Goal: Task Accomplishment & Management: Use online tool/utility

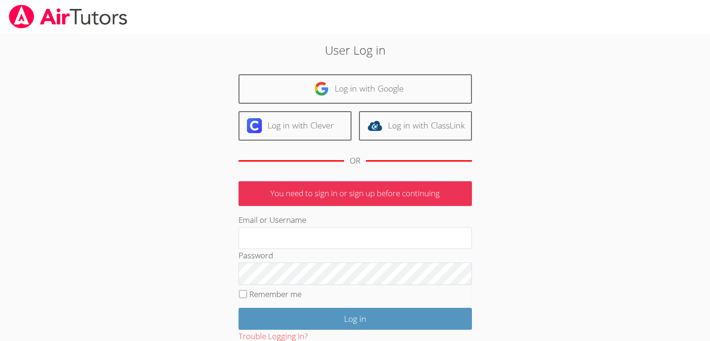
click at [425, 215] on div "Email or Username" at bounding box center [354, 230] width 233 height 35
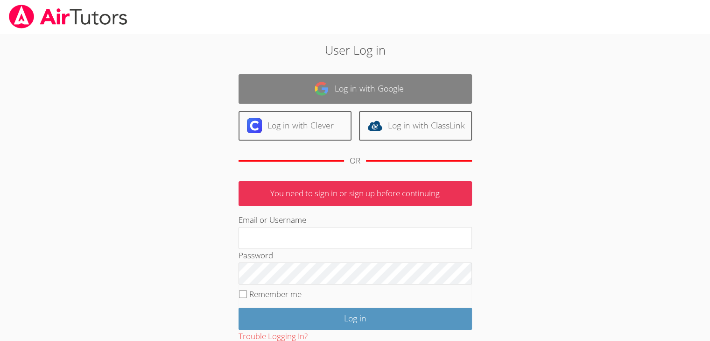
click at [317, 92] on img at bounding box center [321, 88] width 15 height 15
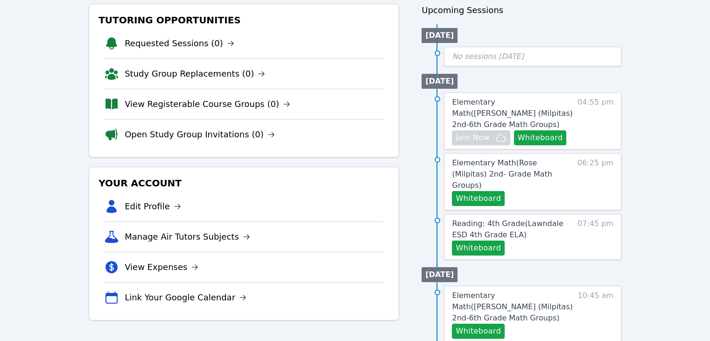
scroll to position [93, 0]
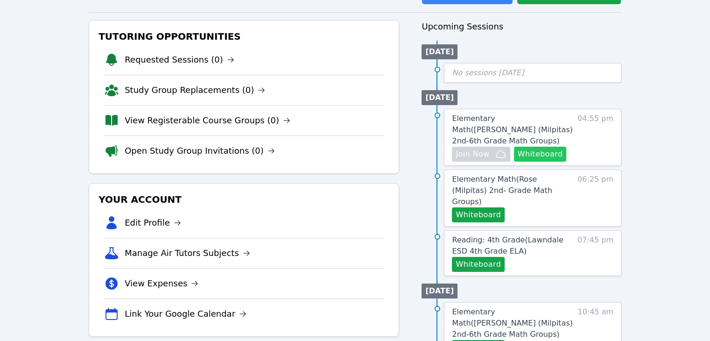
click at [526, 146] on button "Whiteboard" at bounding box center [540, 153] width 53 height 15
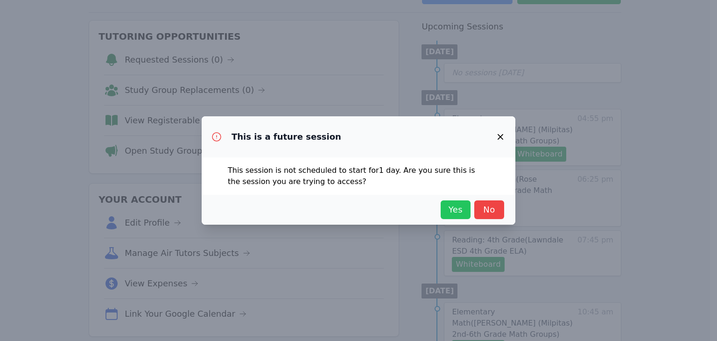
click at [452, 216] on button "Yes" at bounding box center [455, 209] width 30 height 19
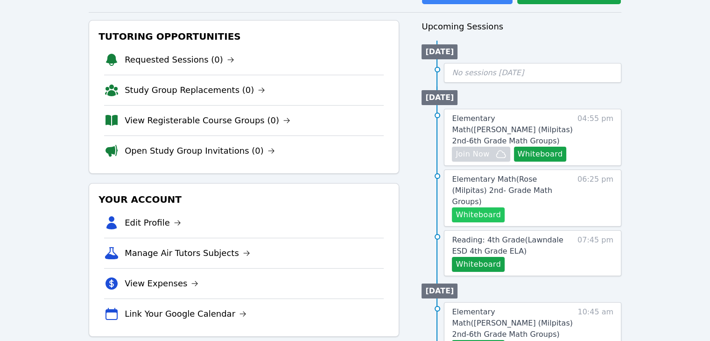
click at [493, 207] on button "Whiteboard" at bounding box center [478, 214] width 53 height 15
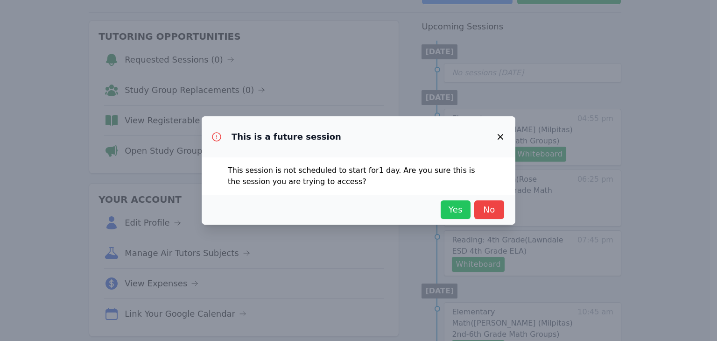
click at [449, 209] on span "Yes" at bounding box center [455, 209] width 21 height 13
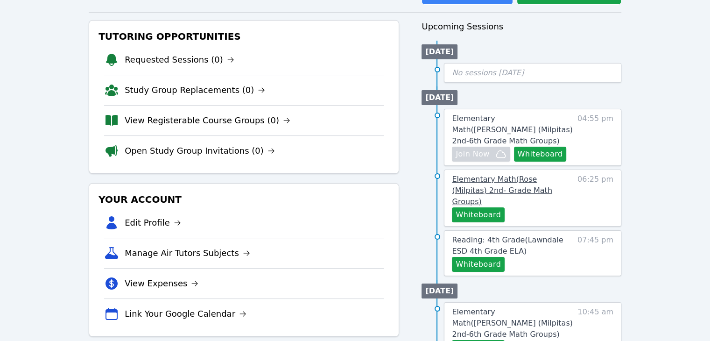
click at [482, 174] on span "Elementary Math ( Rose (Milpitas) 2nd- Grade Math Groups )" at bounding box center [502, 189] width 100 height 31
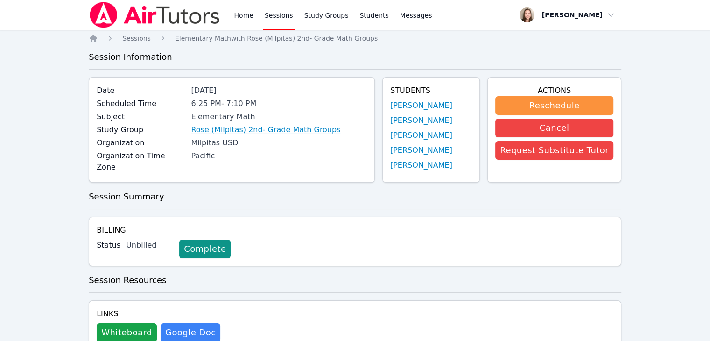
click at [272, 127] on link "Rose (Milpitas) 2nd- Grade Math Groups" at bounding box center [265, 129] width 149 height 11
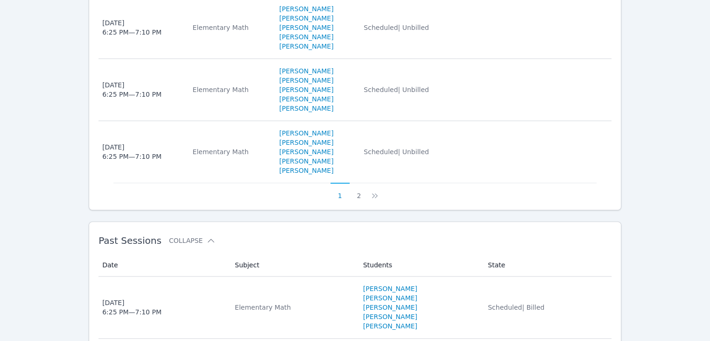
scroll to position [843, 0]
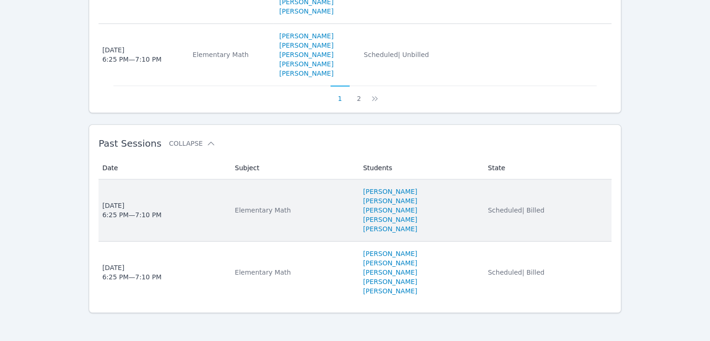
click at [242, 210] on div "Elementary Math" at bounding box center [293, 209] width 117 height 9
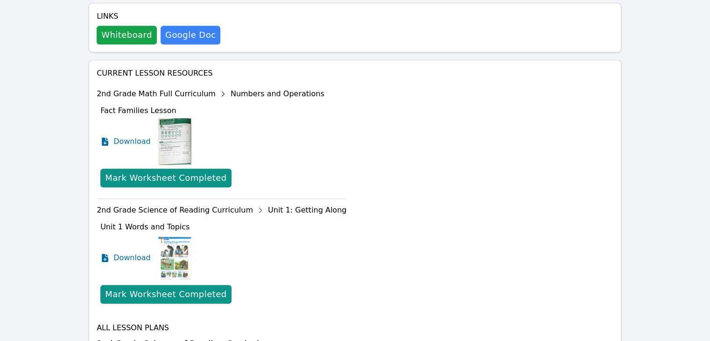
scroll to position [524, 0]
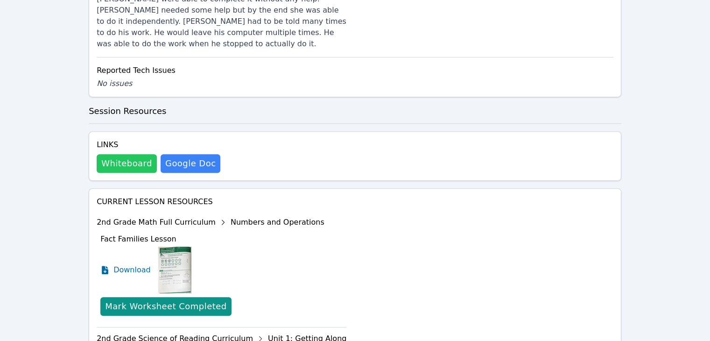
click at [131, 154] on button "Whiteboard" at bounding box center [127, 163] width 60 height 19
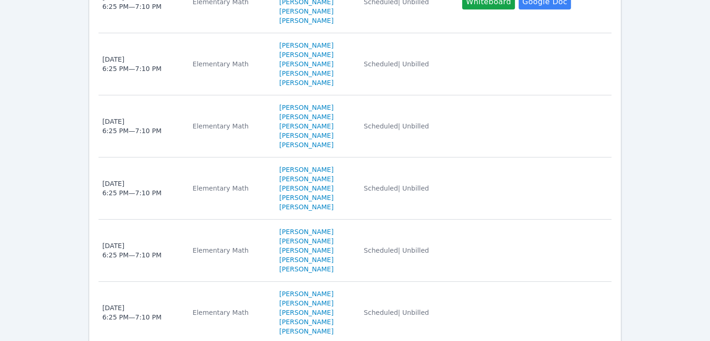
scroll to position [843, 0]
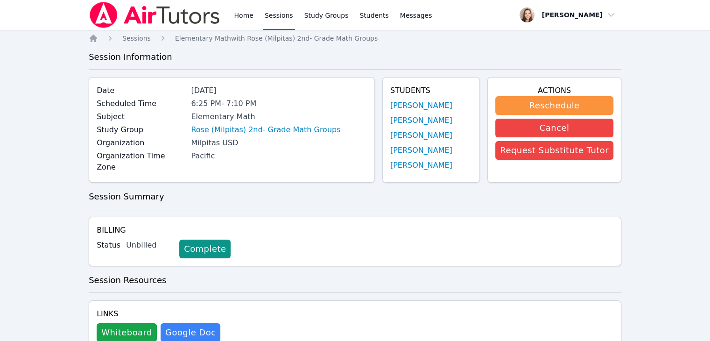
scroll to position [93, 0]
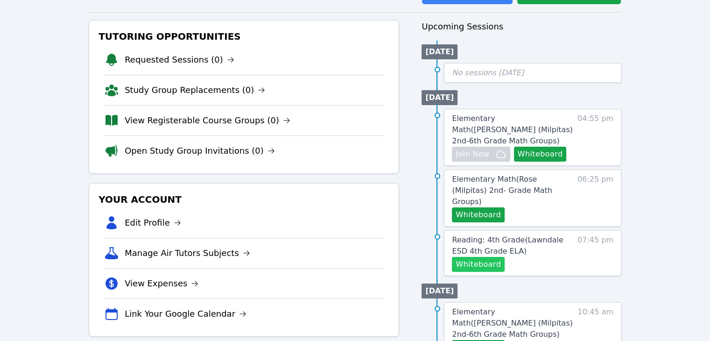
click at [494, 257] on button "Whiteboard" at bounding box center [478, 264] width 53 height 15
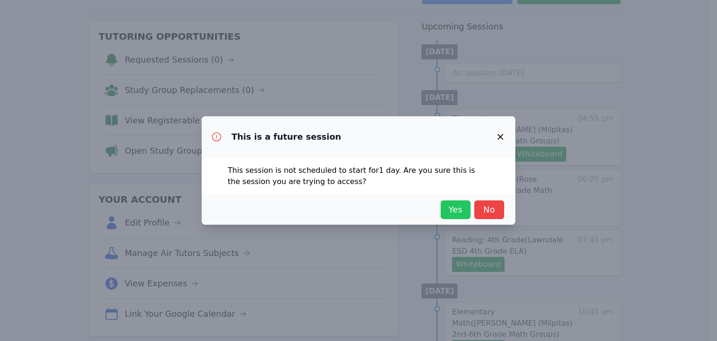
click at [456, 211] on span "Yes" at bounding box center [455, 209] width 21 height 13
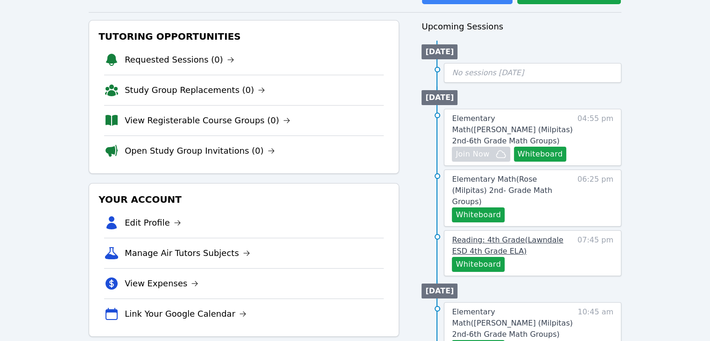
click at [494, 235] on span "Reading: 4th Grade ( Lawndale ESD 4th Grade ELA )" at bounding box center [507, 245] width 111 height 20
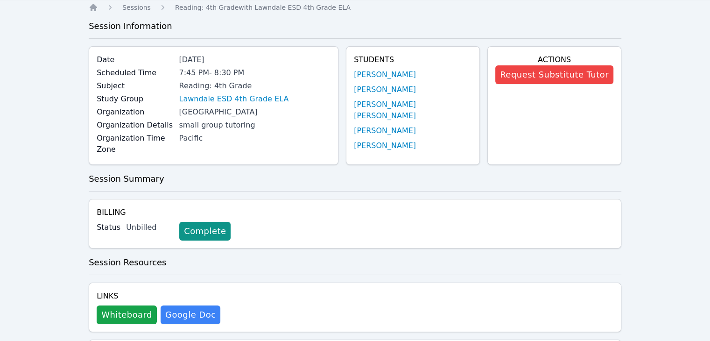
scroll to position [93, 0]
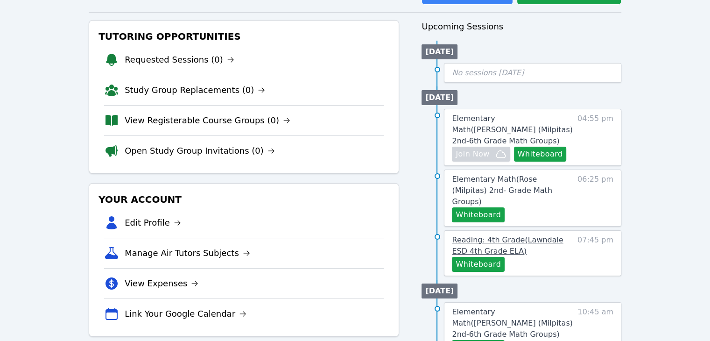
click at [508, 234] on link "Reading: 4th Grade ( Lawndale ESD 4th Grade ELA )" at bounding box center [512, 245] width 121 height 22
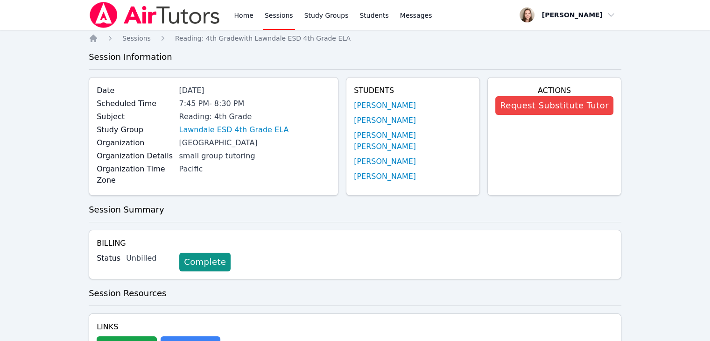
click at [207, 136] on div "Study Group Lawndale ESD 4th Grade ELA" at bounding box center [214, 130] width 234 height 13
click at [220, 125] on link "Lawndale ESD 4th Grade ELA" at bounding box center [234, 129] width 110 height 11
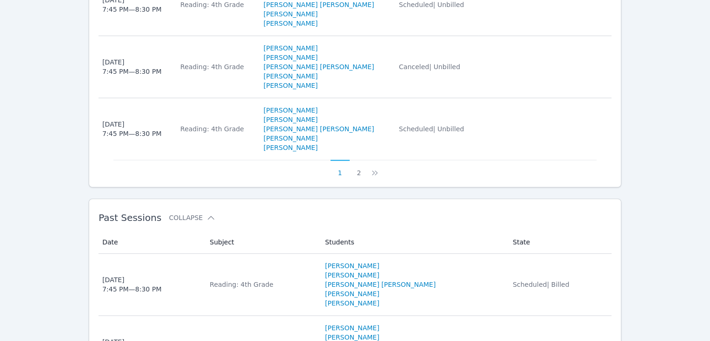
scroll to position [856, 0]
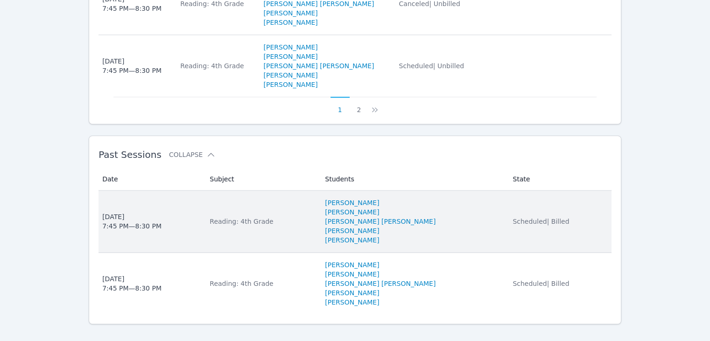
click at [230, 213] on td "Subject Reading: 4th Grade" at bounding box center [261, 221] width 115 height 62
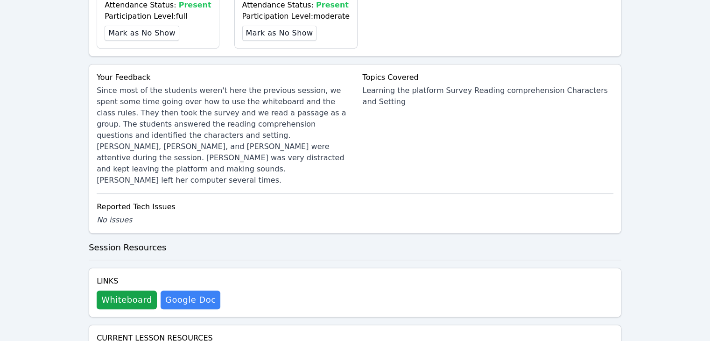
scroll to position [560, 0]
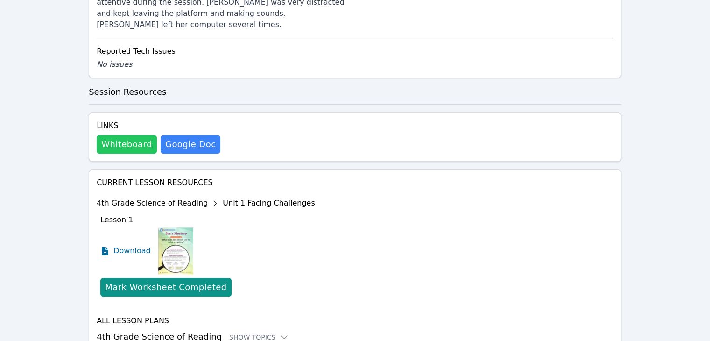
click at [129, 135] on button "Whiteboard" at bounding box center [127, 144] width 60 height 19
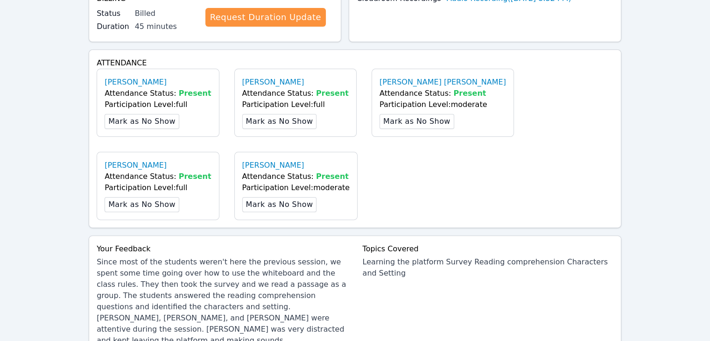
scroll to position [0, 0]
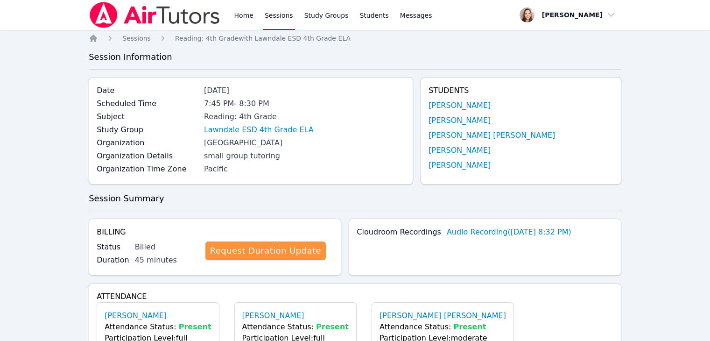
click at [159, 23] on img at bounding box center [155, 15] width 132 height 26
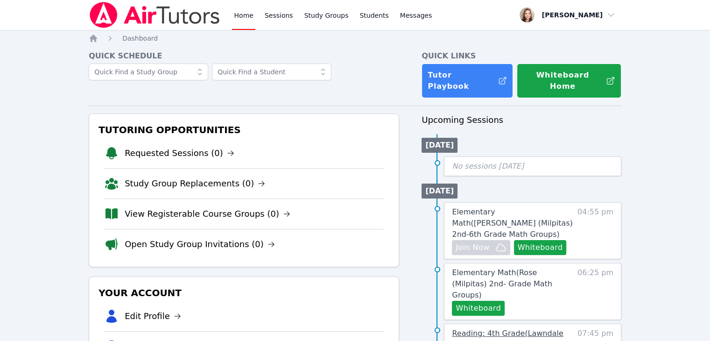
click at [522, 328] on span "Reading: 4th Grade ( Lawndale ESD 4th Grade ELA )" at bounding box center [507, 338] width 111 height 20
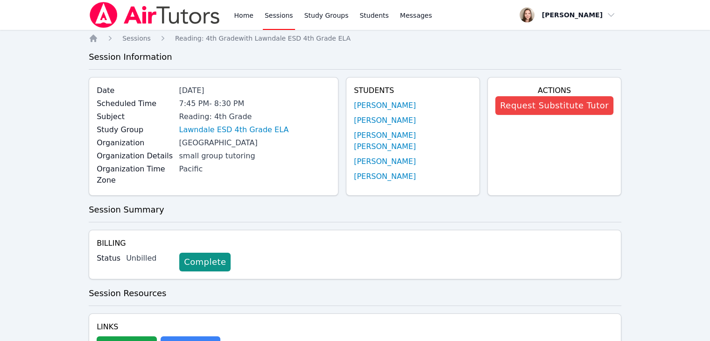
drag, startPoint x: 237, startPoint y: 172, endPoint x: 258, endPoint y: 183, distance: 23.8
click at [258, 183] on div "Date [DATE] Scheduled Time 7:45 PM - 8:30 PM Subject Reading: 4th Grade Study G…" at bounding box center [214, 136] width 250 height 118
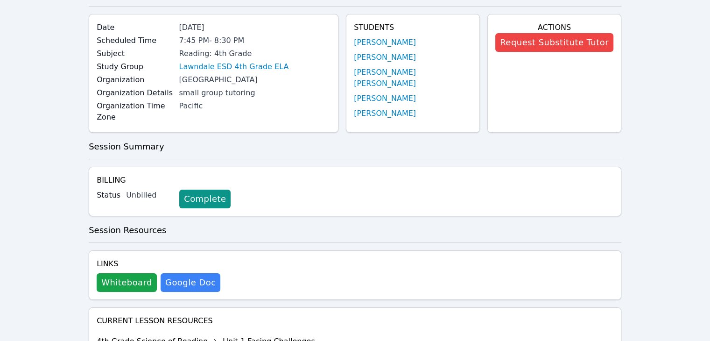
scroll to position [47, 0]
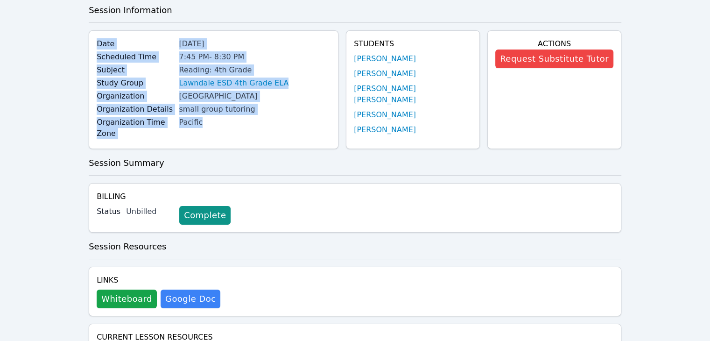
drag, startPoint x: 228, startPoint y: 124, endPoint x: 62, endPoint y: 27, distance: 192.5
click at [62, 27] on div "Home Sessions Study Groups Students Messages Open user menu [PERSON_NAME] Open …" at bounding box center [355, 246] width 710 height 587
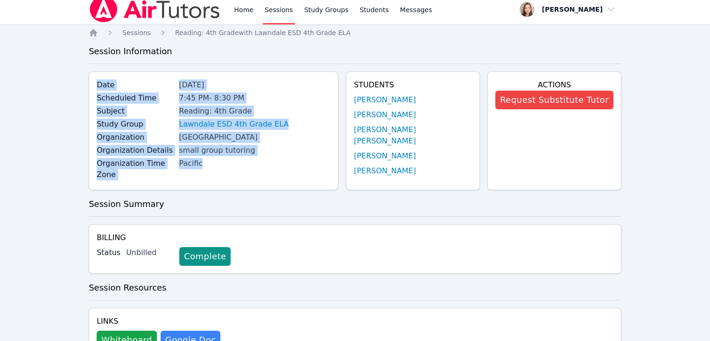
scroll to position [0, 0]
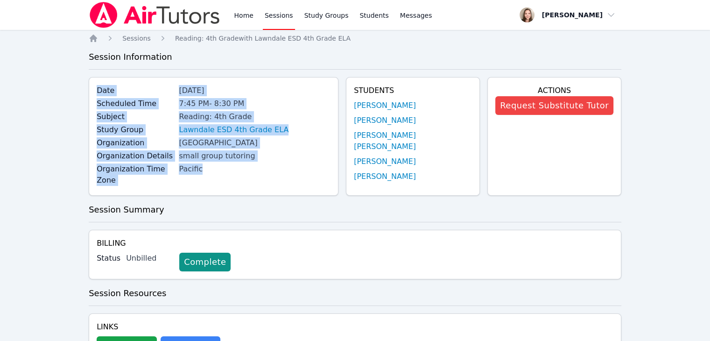
click at [275, 155] on div "small group tutoring" at bounding box center [255, 155] width 152 height 11
